Goal: Entertainment & Leisure: Browse casually

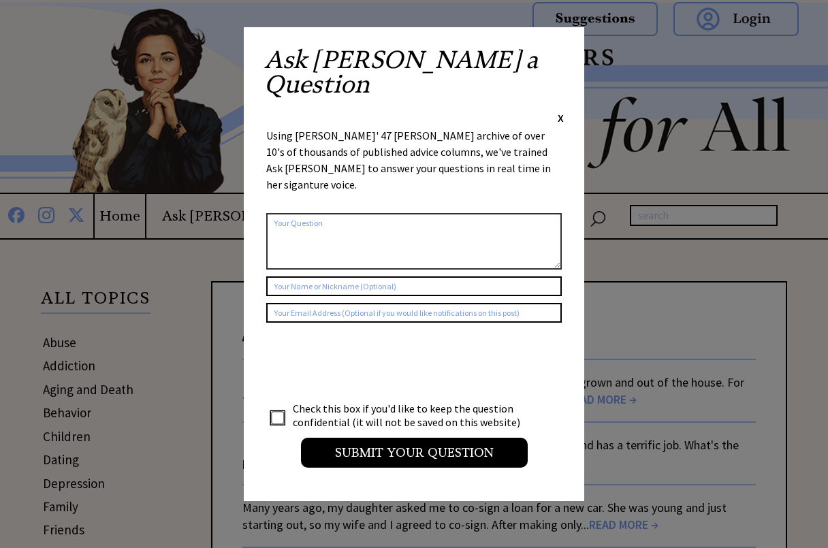
click at [561, 111] on span "X" at bounding box center [560, 118] width 6 height 14
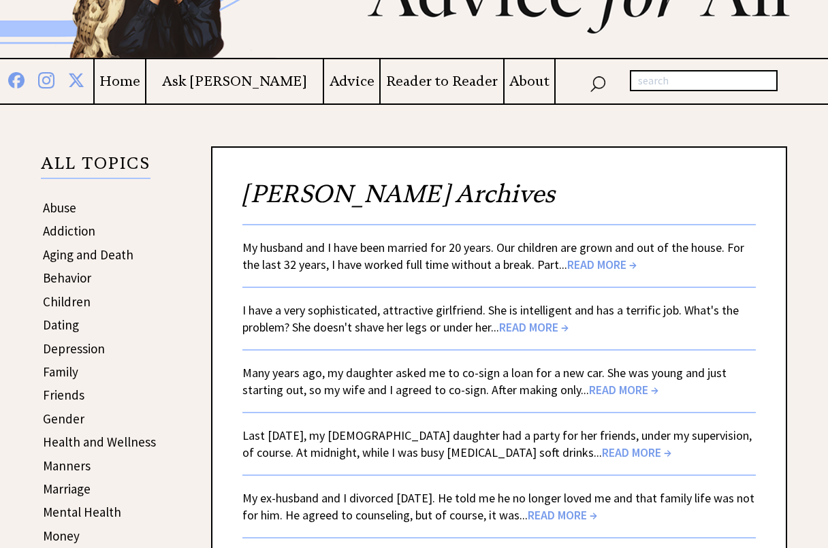
scroll to position [136, 0]
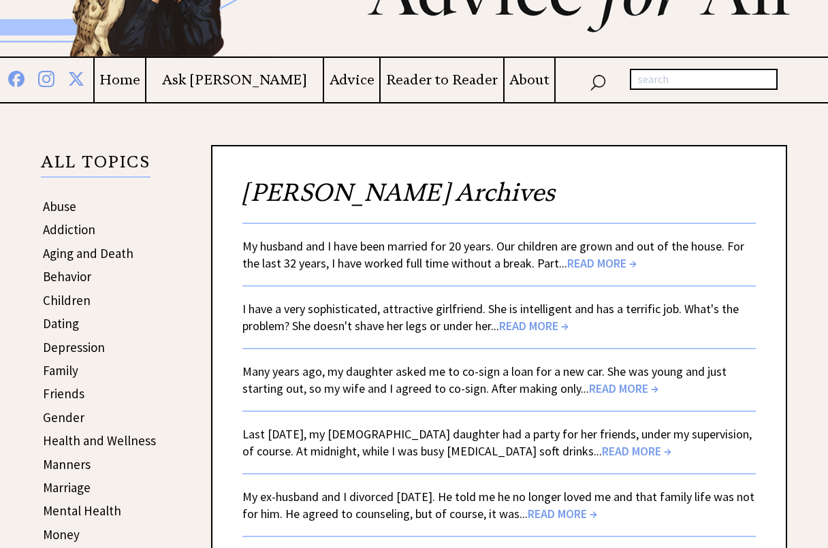
click at [602, 453] on span "READ MORE →" at bounding box center [636, 451] width 69 height 16
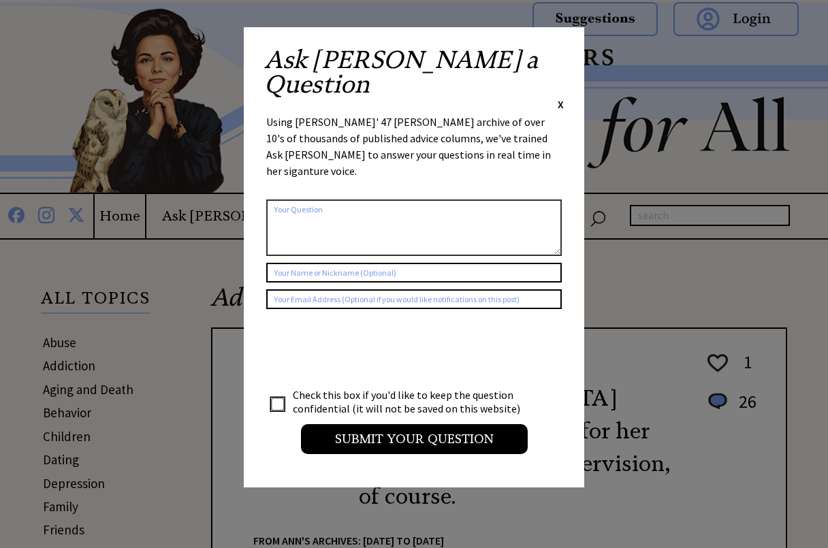
click at [563, 60] on div "Ask Ann a Question X Using Ann Landers' 47 vear archive of over 10's of thousan…" at bounding box center [414, 257] width 340 height 460
click at [558, 97] on span "X" at bounding box center [560, 104] width 6 height 14
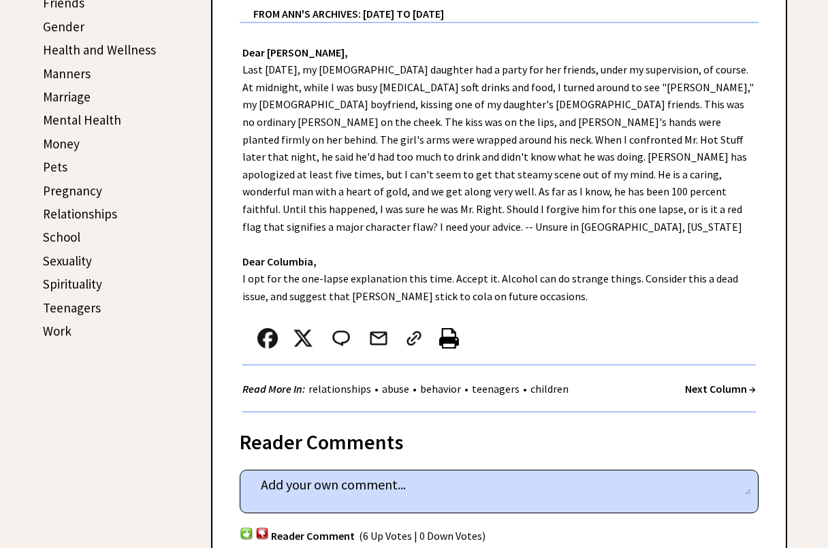
scroll to position [544, 0]
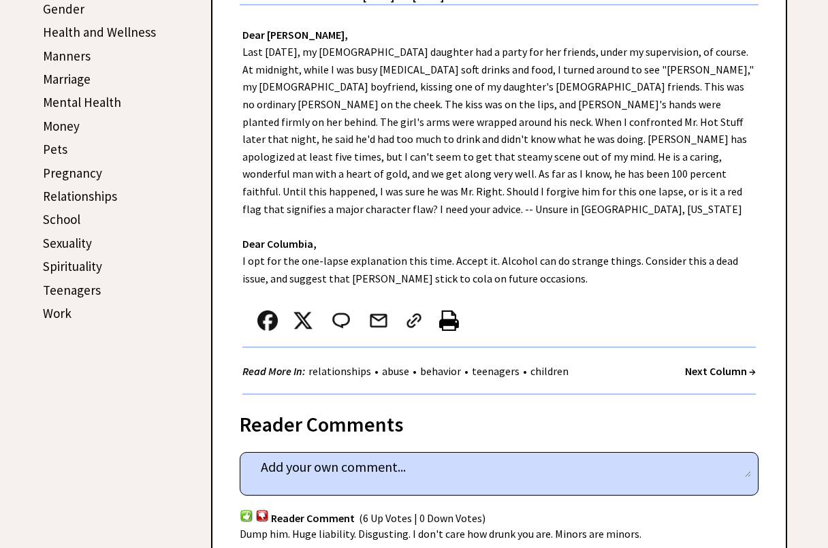
click at [737, 364] on strong "Next Column →" at bounding box center [720, 371] width 71 height 14
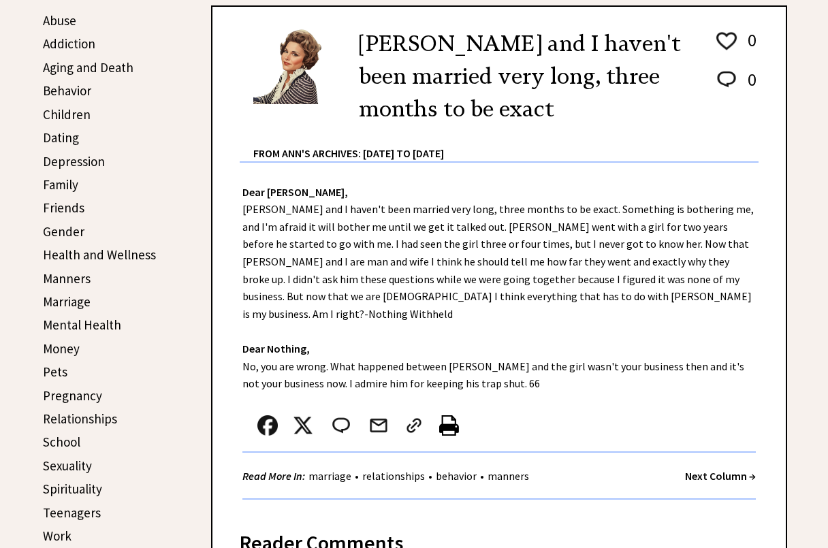
scroll to position [272, 0]
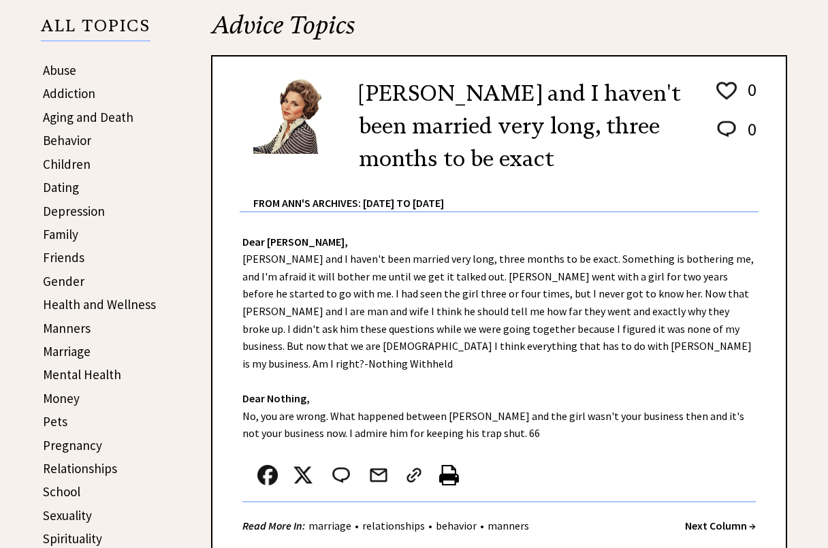
click at [721, 519] on strong "Next Column →" at bounding box center [720, 526] width 71 height 14
